Goal: Transaction & Acquisition: Purchase product/service

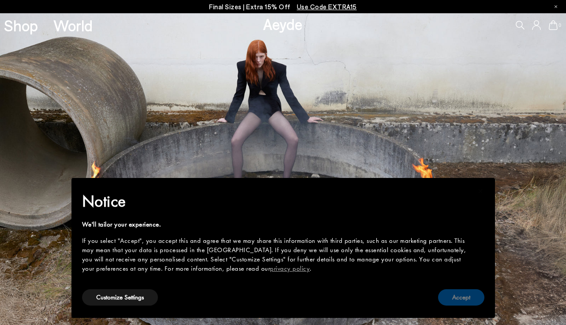
click at [468, 298] on button "Accept" at bounding box center [461, 297] width 46 height 16
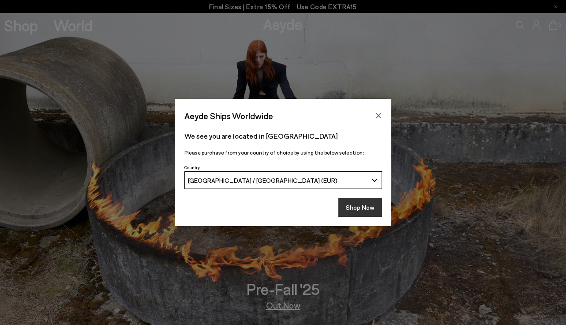
click at [364, 201] on button "Shop Now" at bounding box center [361, 207] width 44 height 19
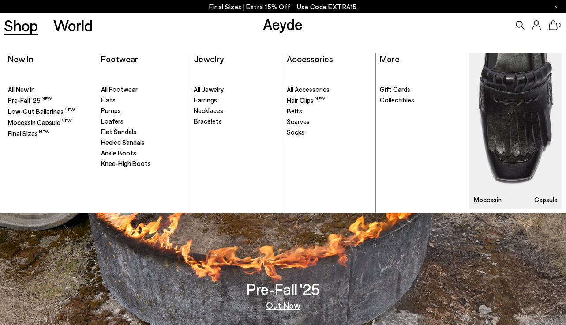
click at [114, 111] on span "Pumps" at bounding box center [111, 110] width 20 height 8
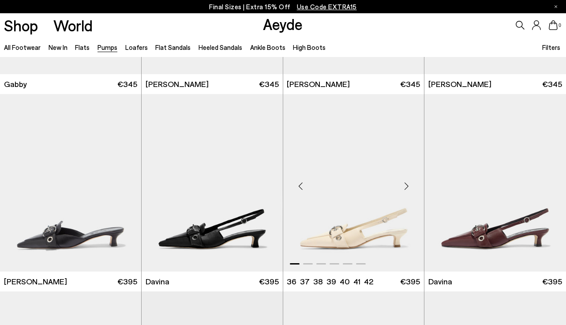
scroll to position [1345, 0]
click at [410, 185] on div "Next slide" at bounding box center [406, 186] width 26 height 26
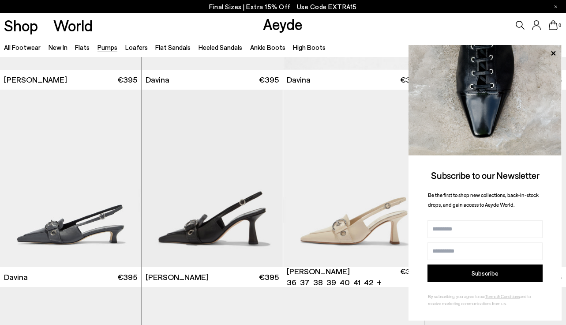
scroll to position [1675, 0]
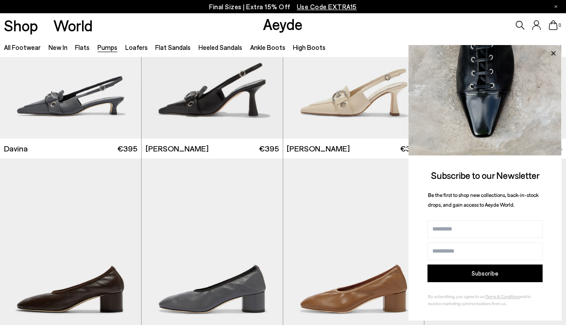
click at [556, 54] on icon at bounding box center [553, 53] width 11 height 11
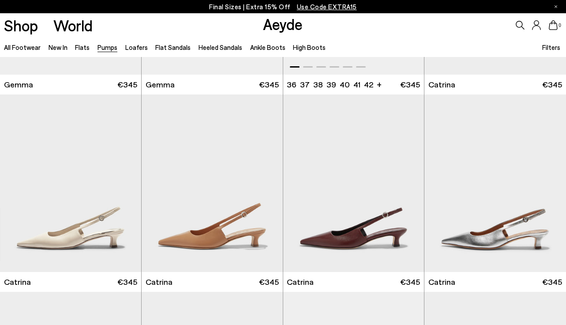
scroll to position [1937, 0]
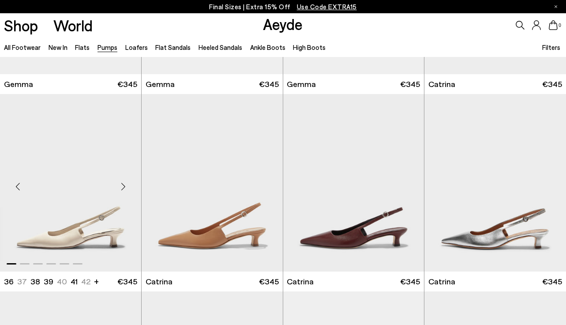
click at [119, 193] on div "Next slide" at bounding box center [123, 186] width 26 height 26
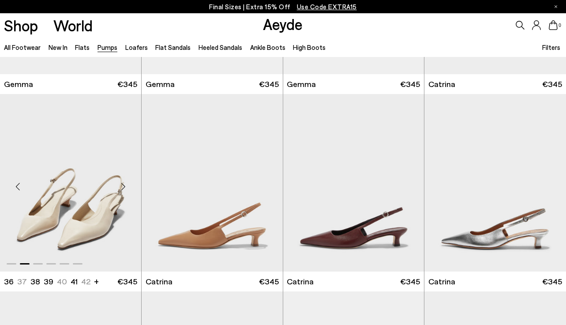
click at [122, 189] on div "Next slide" at bounding box center [123, 186] width 26 height 26
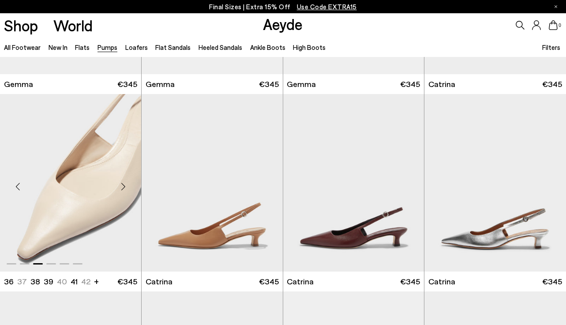
click at [122, 189] on div "Next slide" at bounding box center [123, 186] width 26 height 26
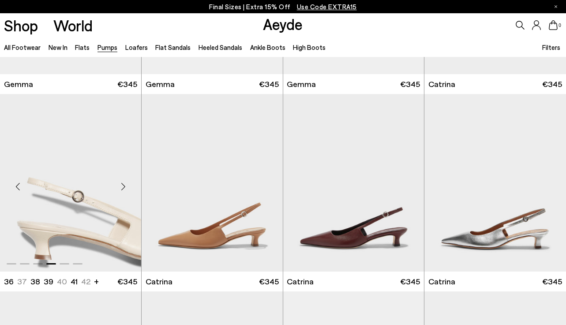
click at [122, 188] on div "Next slide" at bounding box center [123, 186] width 26 height 26
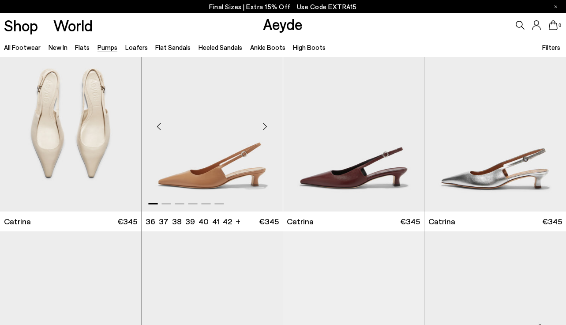
scroll to position [1999, 0]
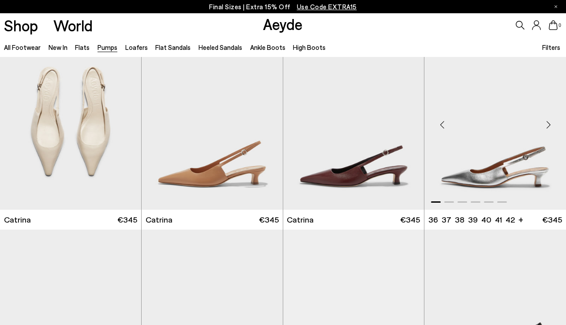
click at [550, 122] on div "Next slide" at bounding box center [548, 124] width 26 height 26
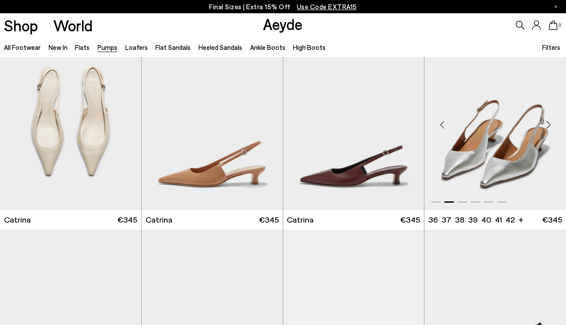
click at [548, 122] on div "Next slide" at bounding box center [548, 124] width 26 height 26
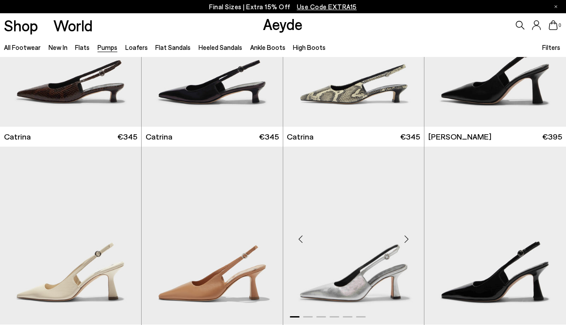
scroll to position [2345, 0]
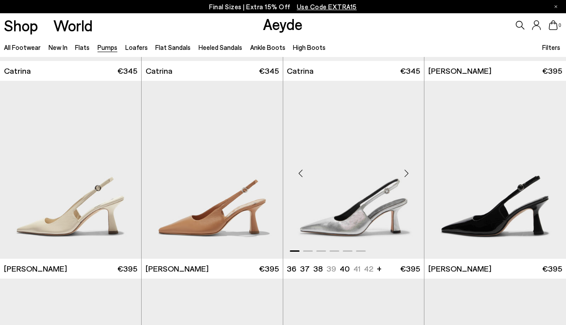
click at [401, 173] on div "Next slide" at bounding box center [406, 173] width 26 height 26
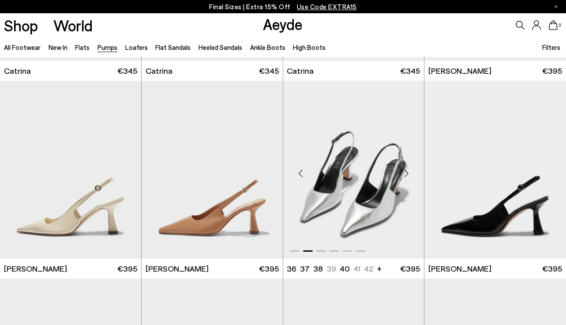
click at [402, 173] on div "Next slide" at bounding box center [406, 173] width 26 height 26
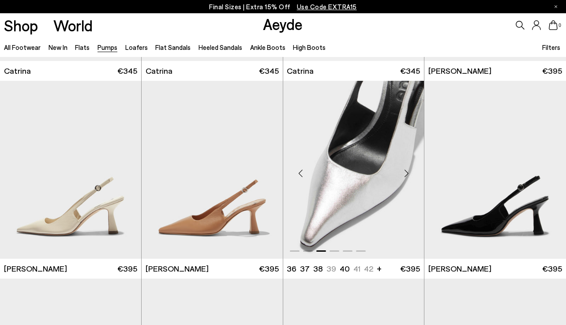
click at [402, 173] on div "Next slide" at bounding box center [406, 173] width 26 height 26
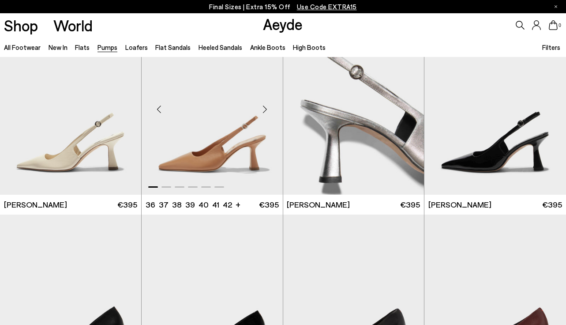
scroll to position [2412, 0]
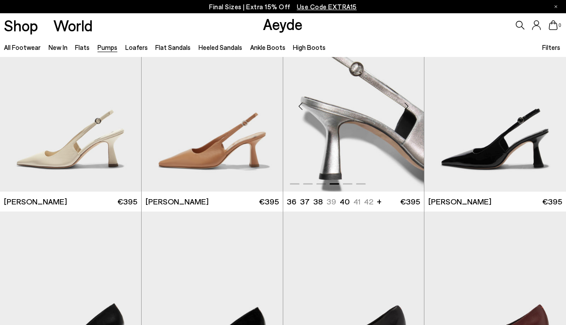
click at [339, 133] on img "4 / 6" at bounding box center [353, 102] width 141 height 177
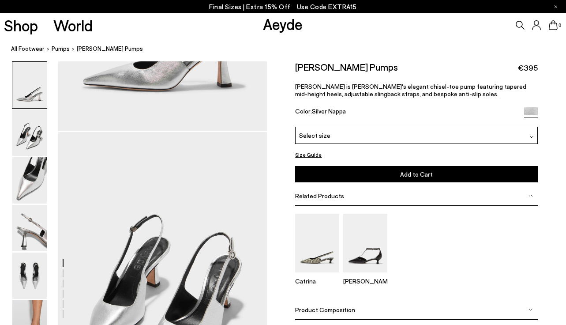
scroll to position [219, 0]
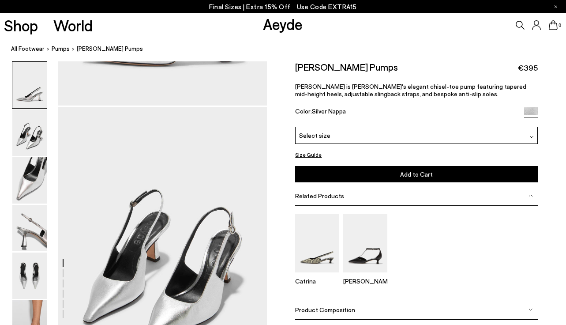
click at [502, 309] on div "Product Composition" at bounding box center [416, 310] width 243 height 20
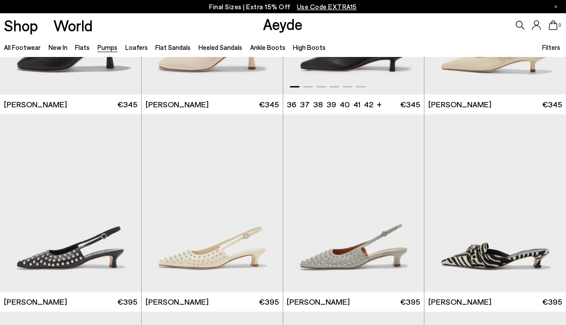
scroll to position [2904, 0]
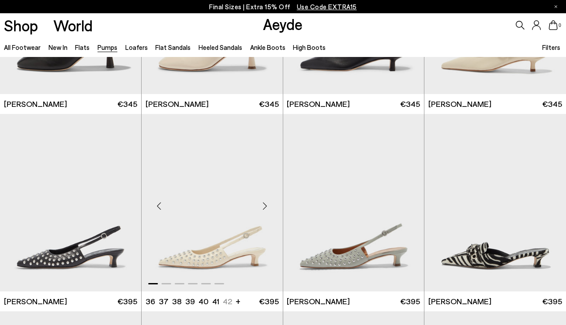
click at [197, 254] on img "1 / 6" at bounding box center [212, 202] width 141 height 177
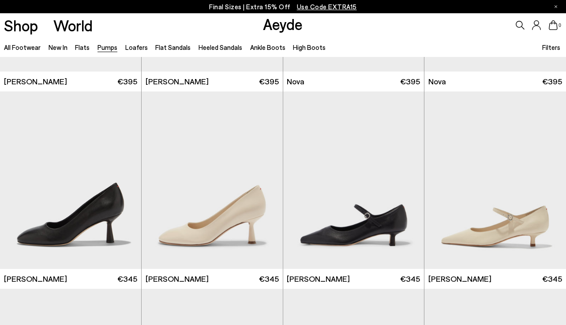
scroll to position [2729, 0]
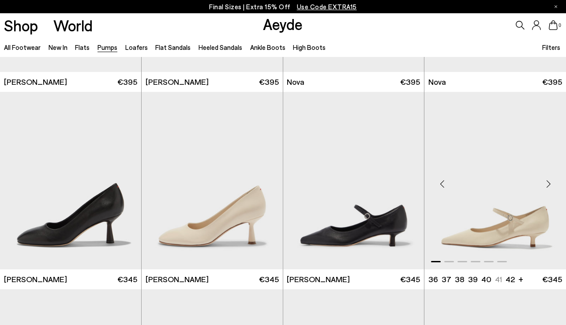
click at [513, 204] on img "1 / 6" at bounding box center [496, 180] width 142 height 177
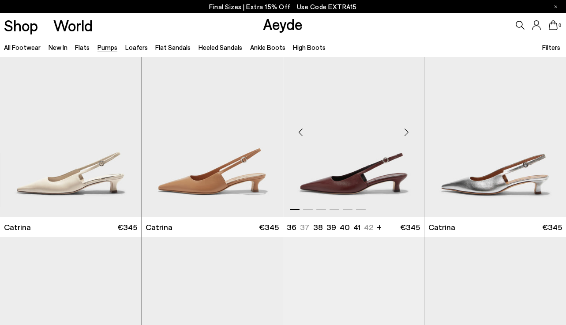
scroll to position [1970, 0]
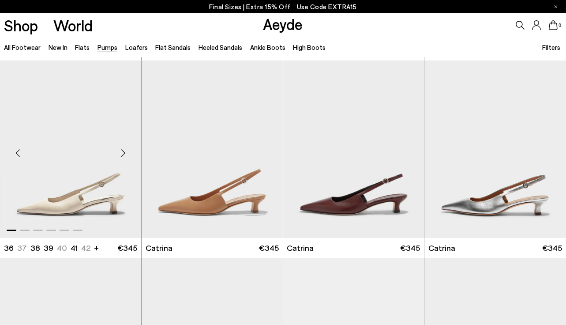
click at [78, 165] on img "1 / 6" at bounding box center [70, 148] width 141 height 177
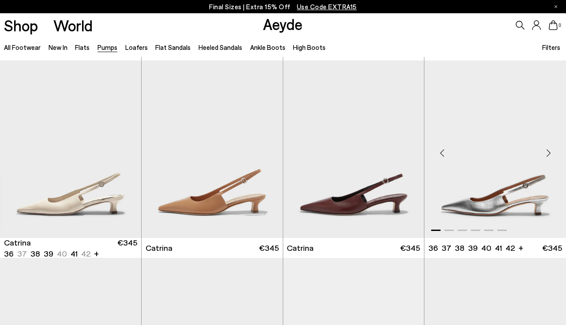
click at [478, 215] on img "1 / 6" at bounding box center [496, 148] width 142 height 177
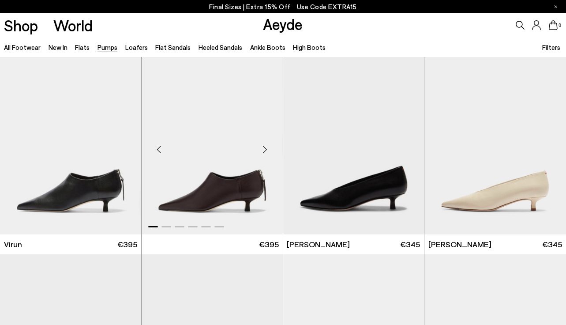
scroll to position [0, 0]
click at [166, 49] on link "Flat Sandals" at bounding box center [172, 47] width 35 height 8
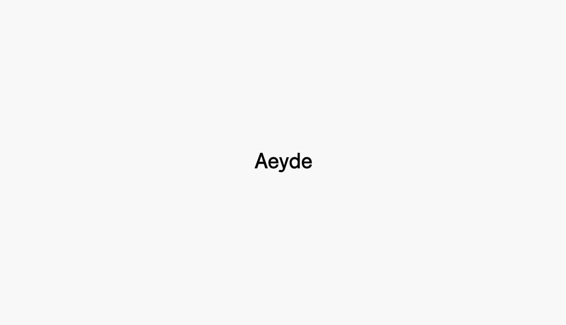
scroll to position [80, 0]
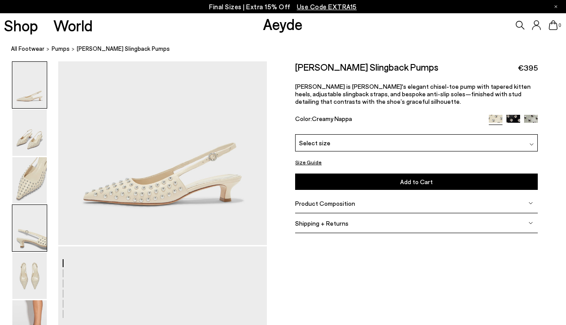
click at [42, 234] on img at bounding box center [29, 228] width 34 height 46
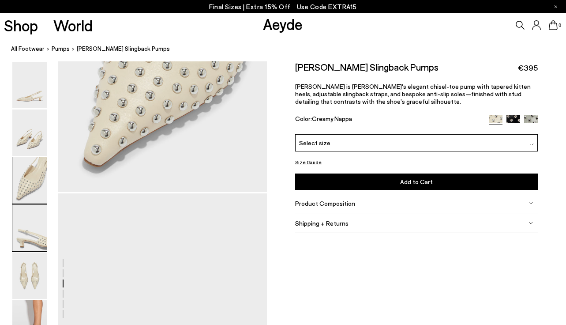
scroll to position [825, 0]
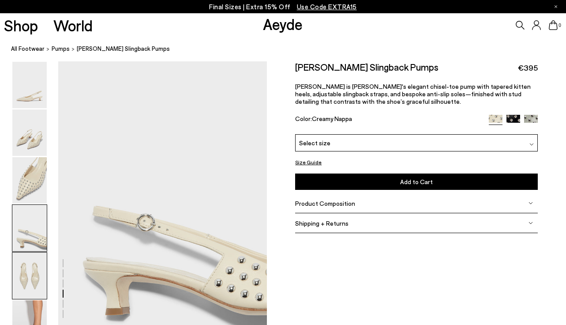
click at [28, 265] on img at bounding box center [29, 275] width 34 height 46
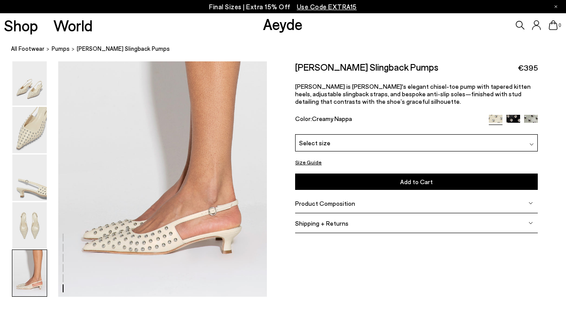
scroll to position [1441, 0]
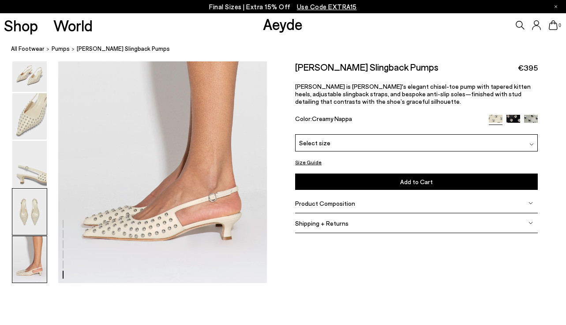
click at [39, 223] on img at bounding box center [29, 211] width 34 height 46
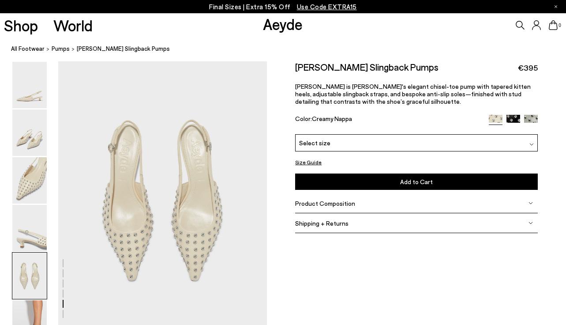
click at [530, 121] on img at bounding box center [531, 121] width 14 height 14
click at [37, 142] on img at bounding box center [29, 132] width 34 height 46
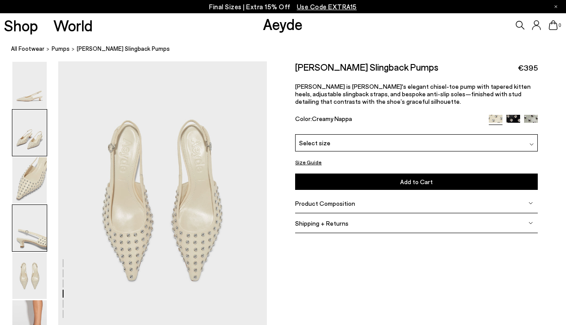
scroll to position [265, 0]
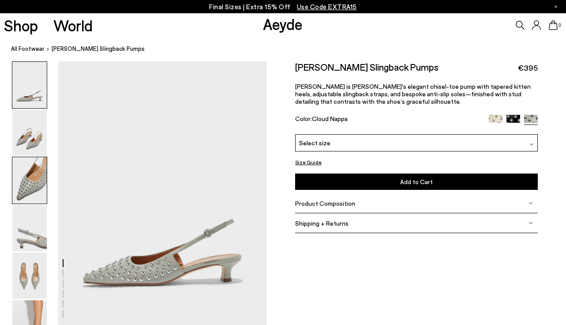
click at [32, 184] on img at bounding box center [29, 180] width 34 height 46
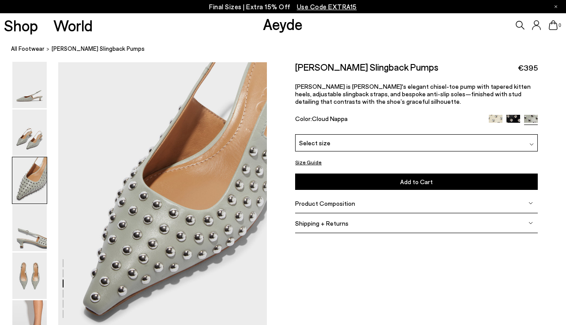
scroll to position [545, 0]
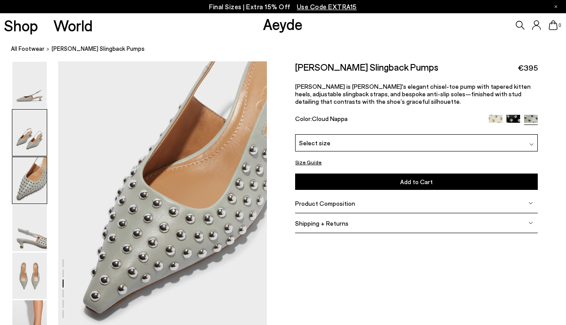
click at [33, 115] on img at bounding box center [29, 132] width 34 height 46
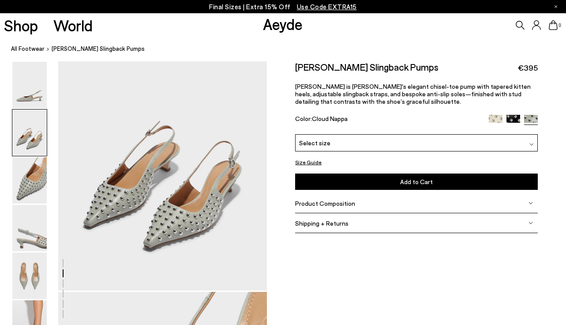
scroll to position [265, 0]
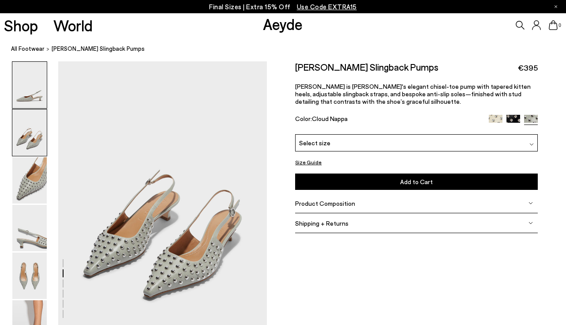
click at [30, 80] on img at bounding box center [29, 85] width 34 height 46
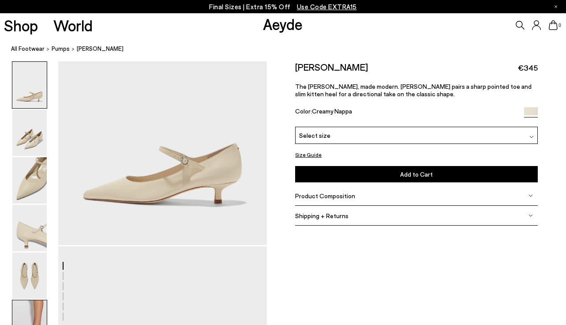
click at [36, 318] on img at bounding box center [29, 323] width 34 height 46
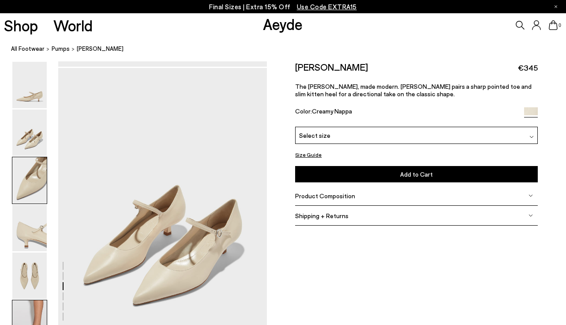
scroll to position [1460, 0]
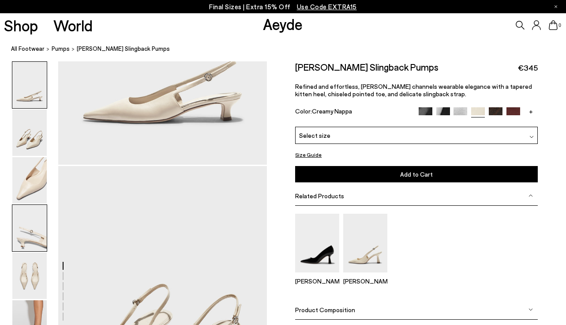
scroll to position [200, 0]
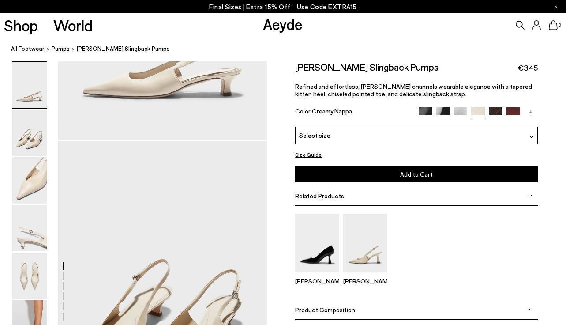
click at [34, 306] on img at bounding box center [29, 323] width 34 height 46
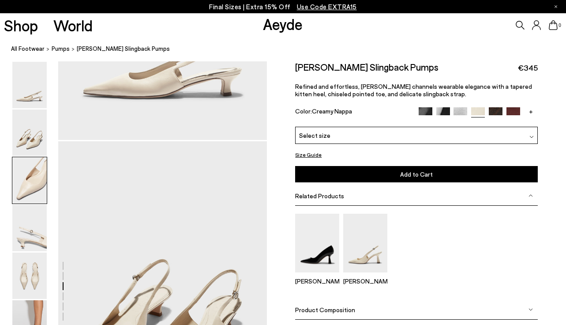
scroll to position [1460, 0]
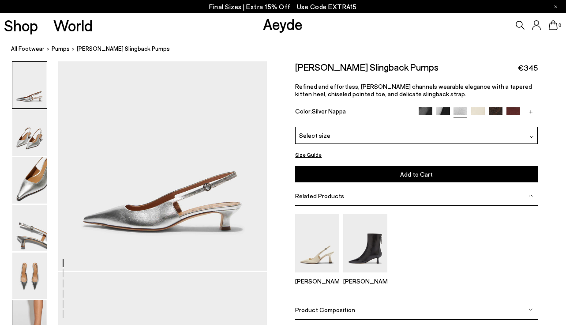
click at [33, 313] on img at bounding box center [29, 323] width 34 height 46
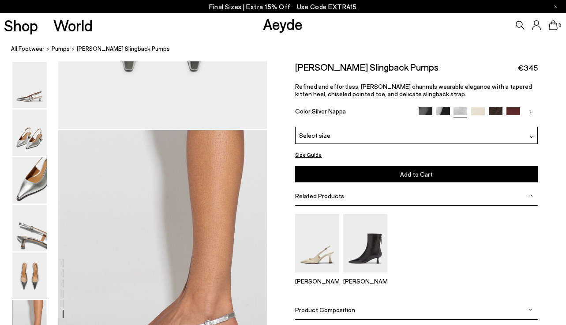
scroll to position [1445, 0]
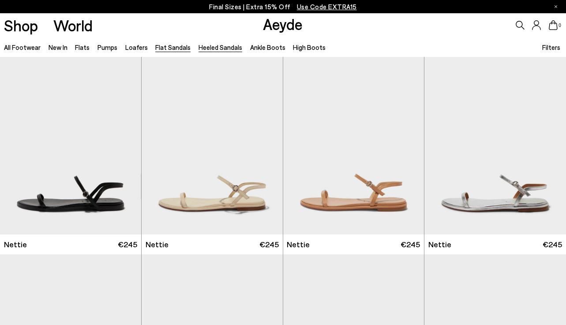
click at [211, 45] on link "Heeled Sandals" at bounding box center [221, 47] width 44 height 8
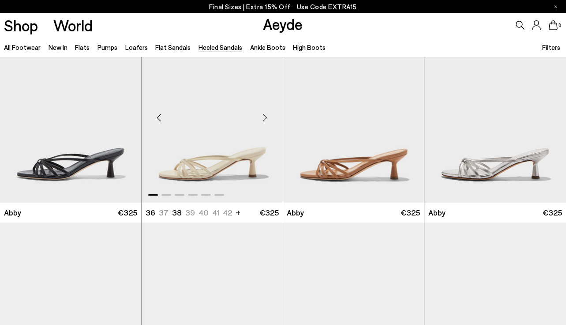
scroll to position [33, 0]
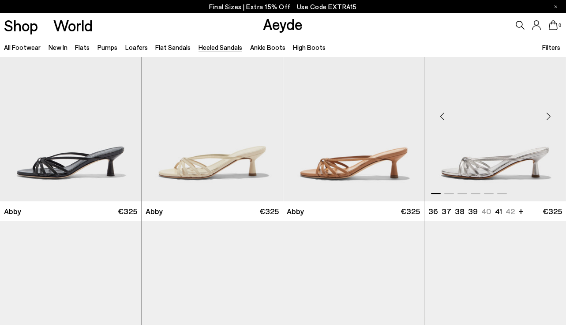
click at [508, 143] on img "1 / 6" at bounding box center [496, 112] width 142 height 177
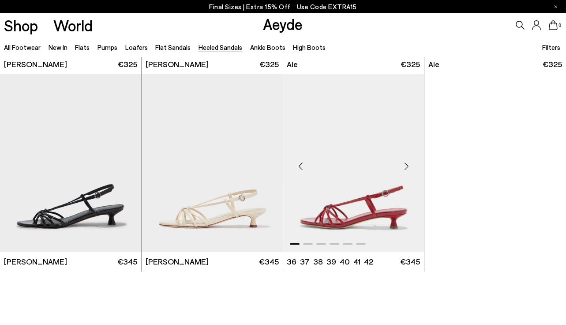
scroll to position [1760, 0]
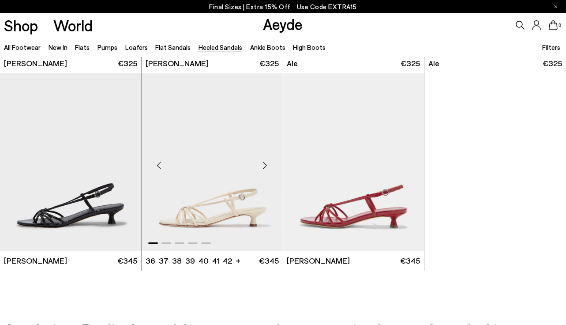
click at [217, 203] on img "1 / 5" at bounding box center [212, 161] width 141 height 177
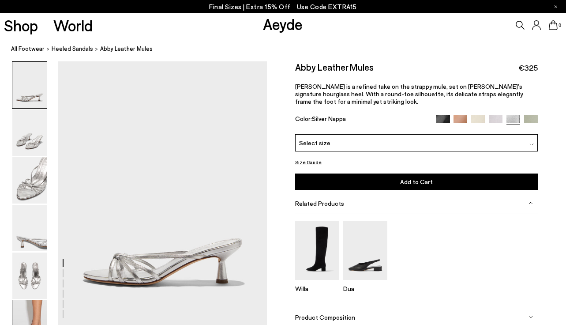
click at [33, 307] on img at bounding box center [29, 323] width 34 height 46
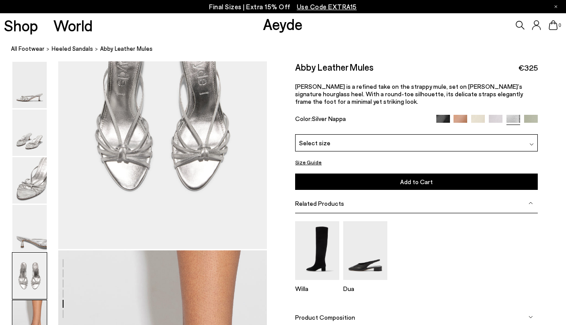
scroll to position [1445, 0]
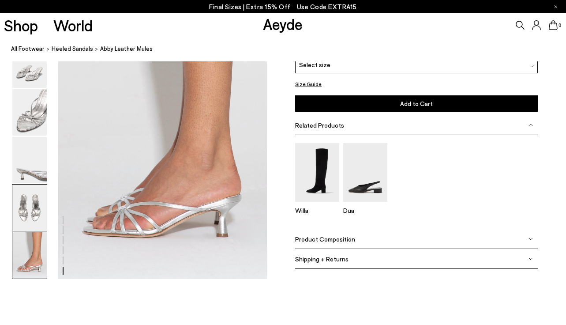
click at [38, 202] on img at bounding box center [29, 208] width 34 height 46
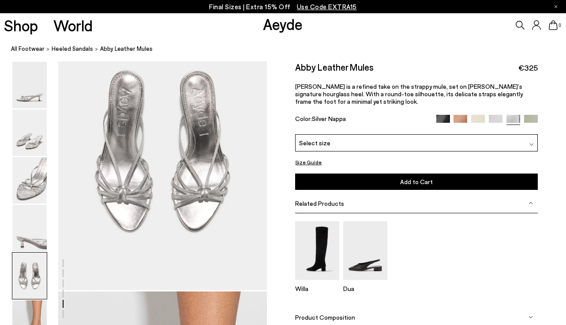
scroll to position [1105, 0]
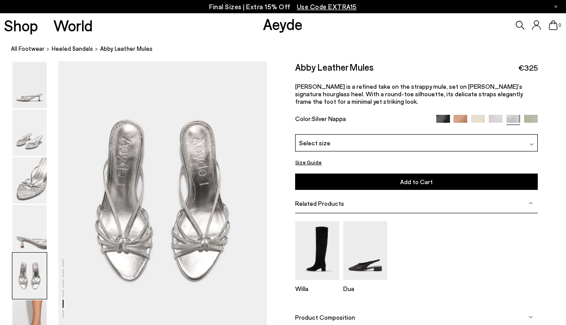
click at [31, 285] on img at bounding box center [29, 275] width 34 height 46
click at [29, 300] on img at bounding box center [29, 323] width 34 height 46
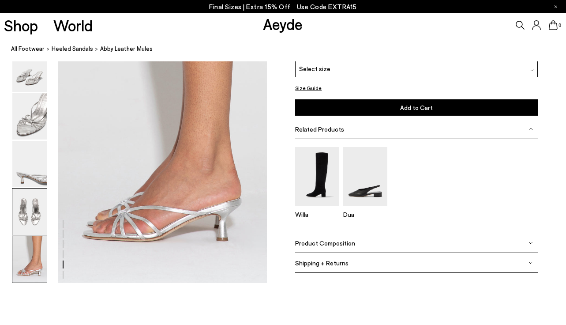
scroll to position [1445, 0]
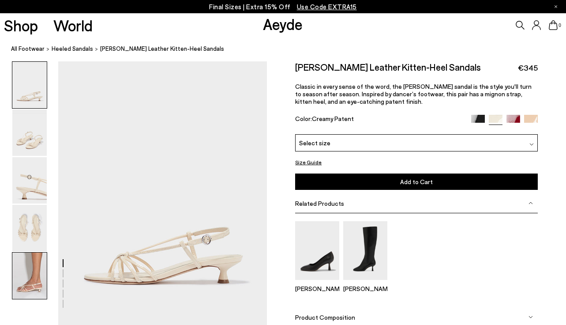
click at [18, 287] on img at bounding box center [29, 275] width 34 height 46
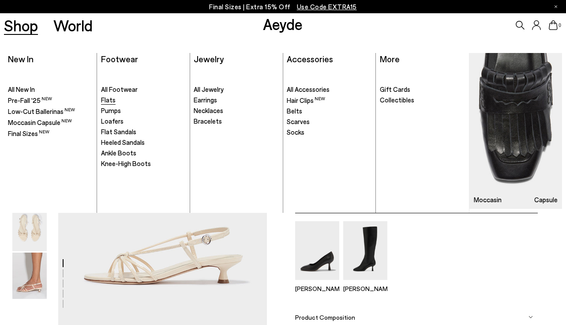
click at [109, 101] on span "Flats" at bounding box center [108, 100] width 15 height 8
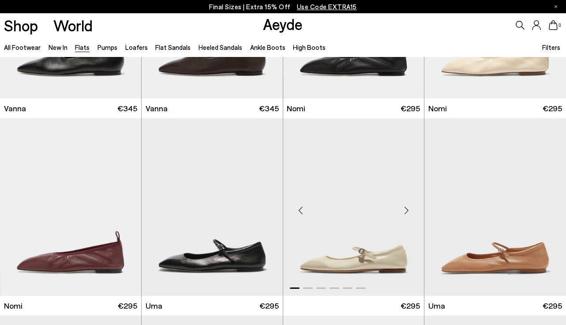
scroll to position [340, 0]
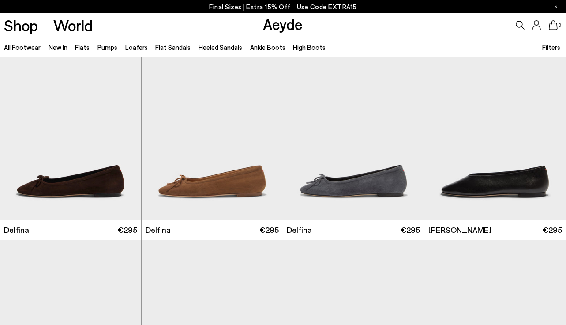
scroll to position [1732, 0]
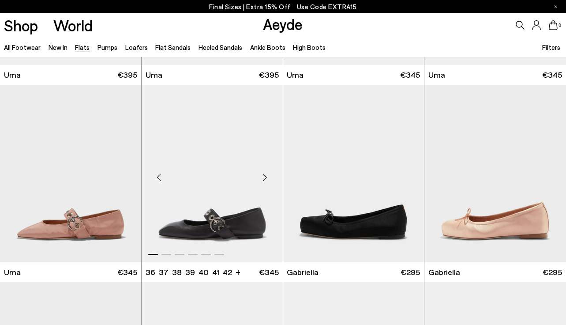
scroll to position [3131, 0]
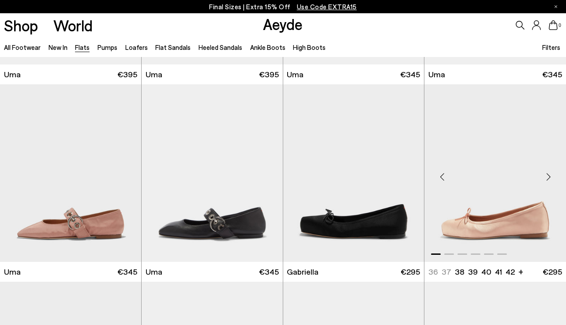
click at [510, 215] on img "1 / 6" at bounding box center [496, 172] width 142 height 177
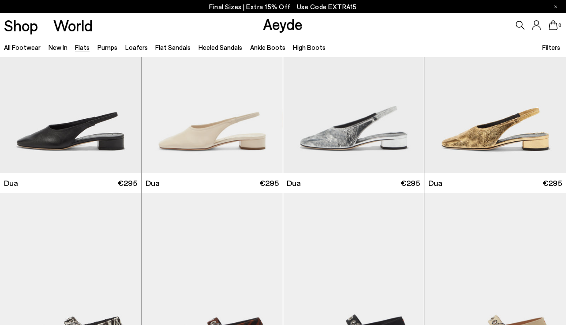
scroll to position [2772, 0]
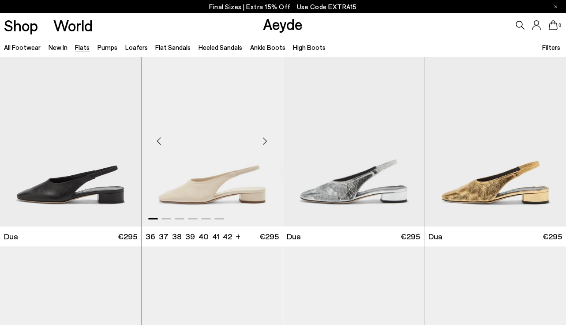
click at [243, 182] on img "1 / 6" at bounding box center [212, 137] width 141 height 177
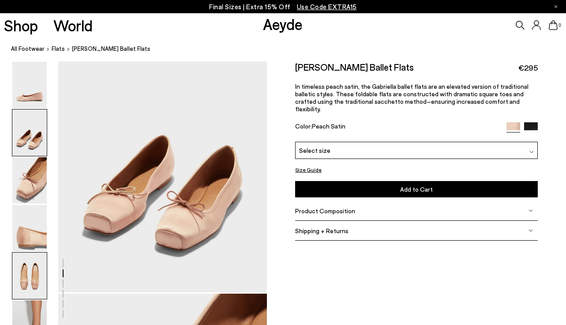
scroll to position [333, 0]
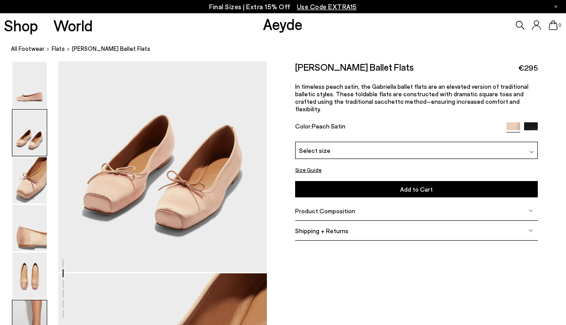
click at [35, 311] on img at bounding box center [29, 323] width 34 height 46
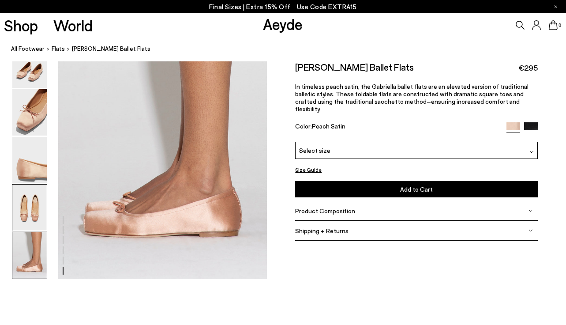
click at [29, 230] on img at bounding box center [29, 208] width 34 height 46
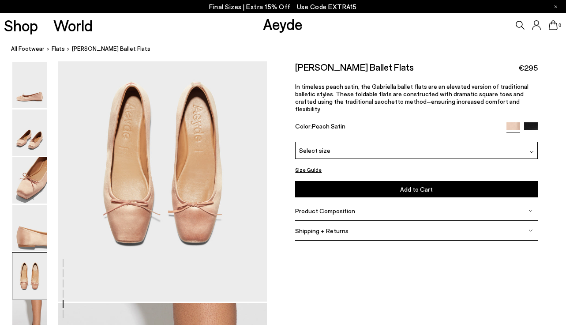
scroll to position [1105, 0]
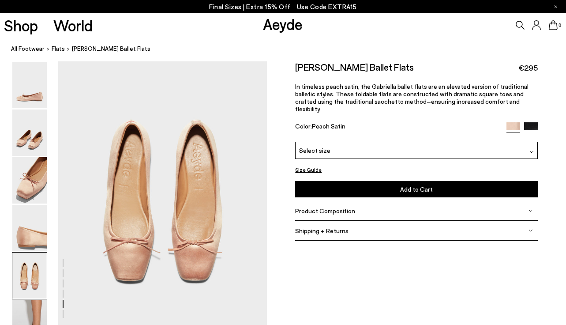
click at [30, 269] on img at bounding box center [29, 275] width 34 height 46
click at [27, 237] on img at bounding box center [29, 228] width 34 height 46
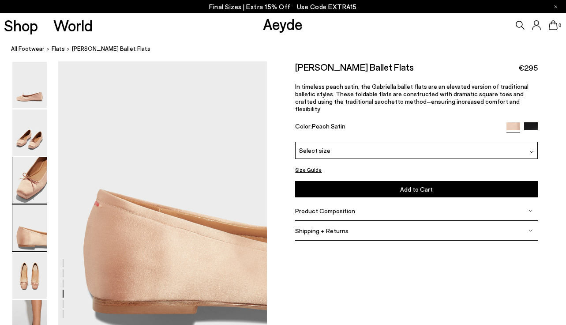
click at [30, 196] on img at bounding box center [29, 180] width 34 height 46
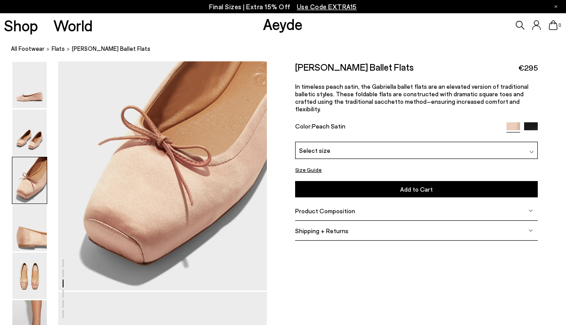
scroll to position [545, 0]
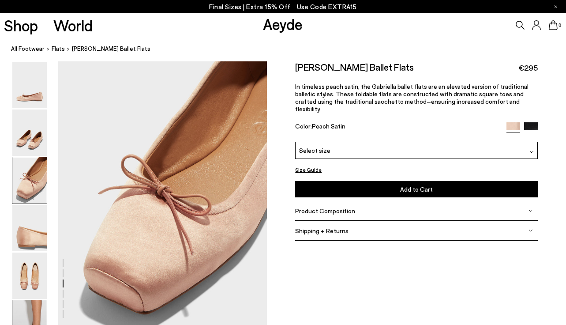
click at [39, 306] on img at bounding box center [29, 323] width 34 height 46
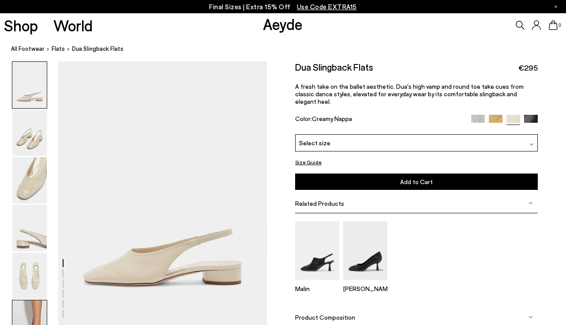
click at [41, 312] on img at bounding box center [29, 323] width 34 height 46
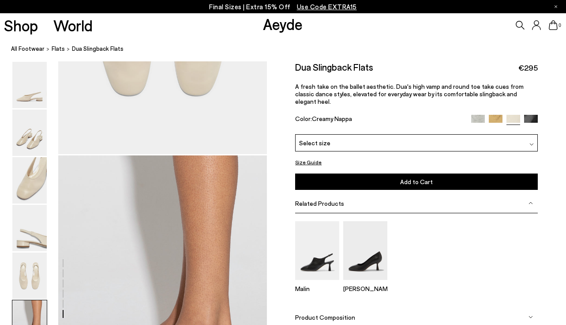
scroll to position [1445, 0]
